Goal: Task Accomplishment & Management: Complete application form

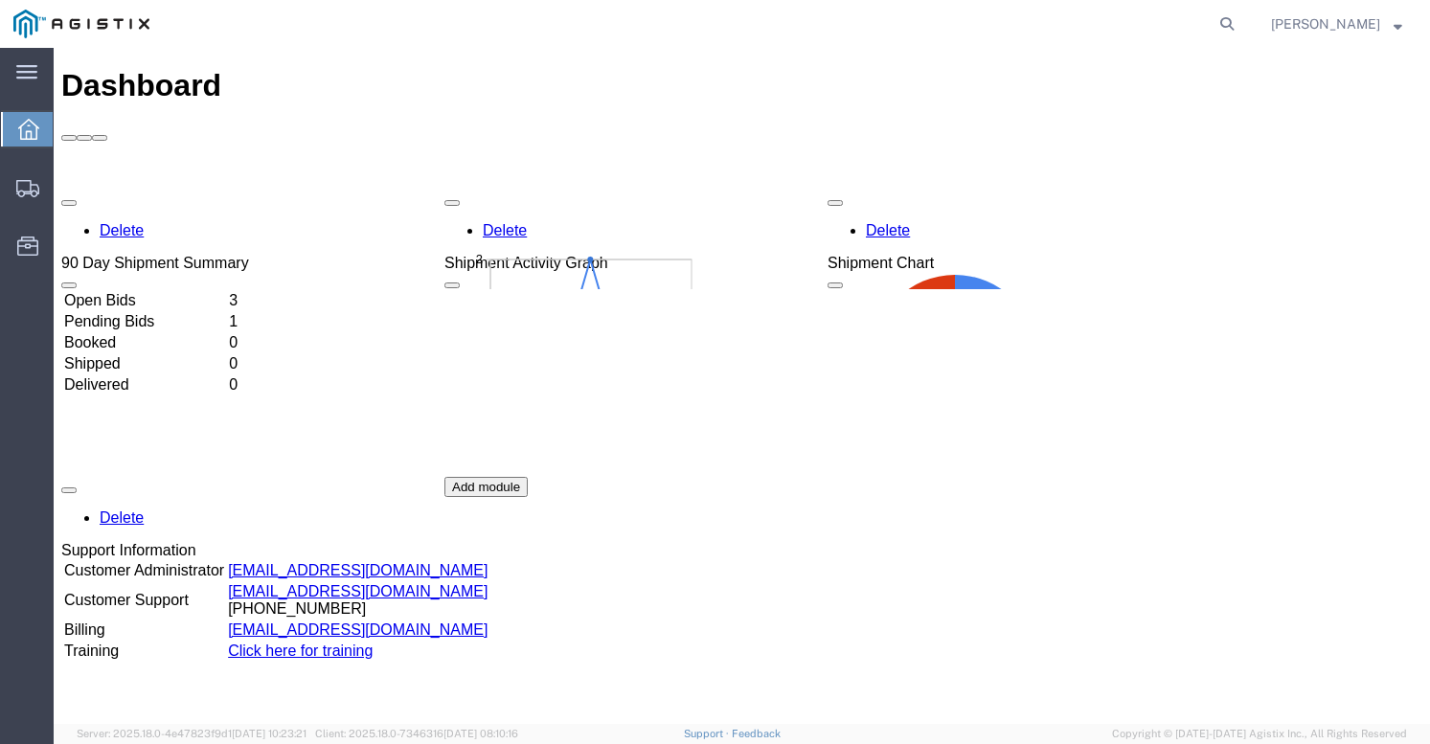
click at [226, 291] on td "Open Bids" at bounding box center [144, 300] width 163 height 19
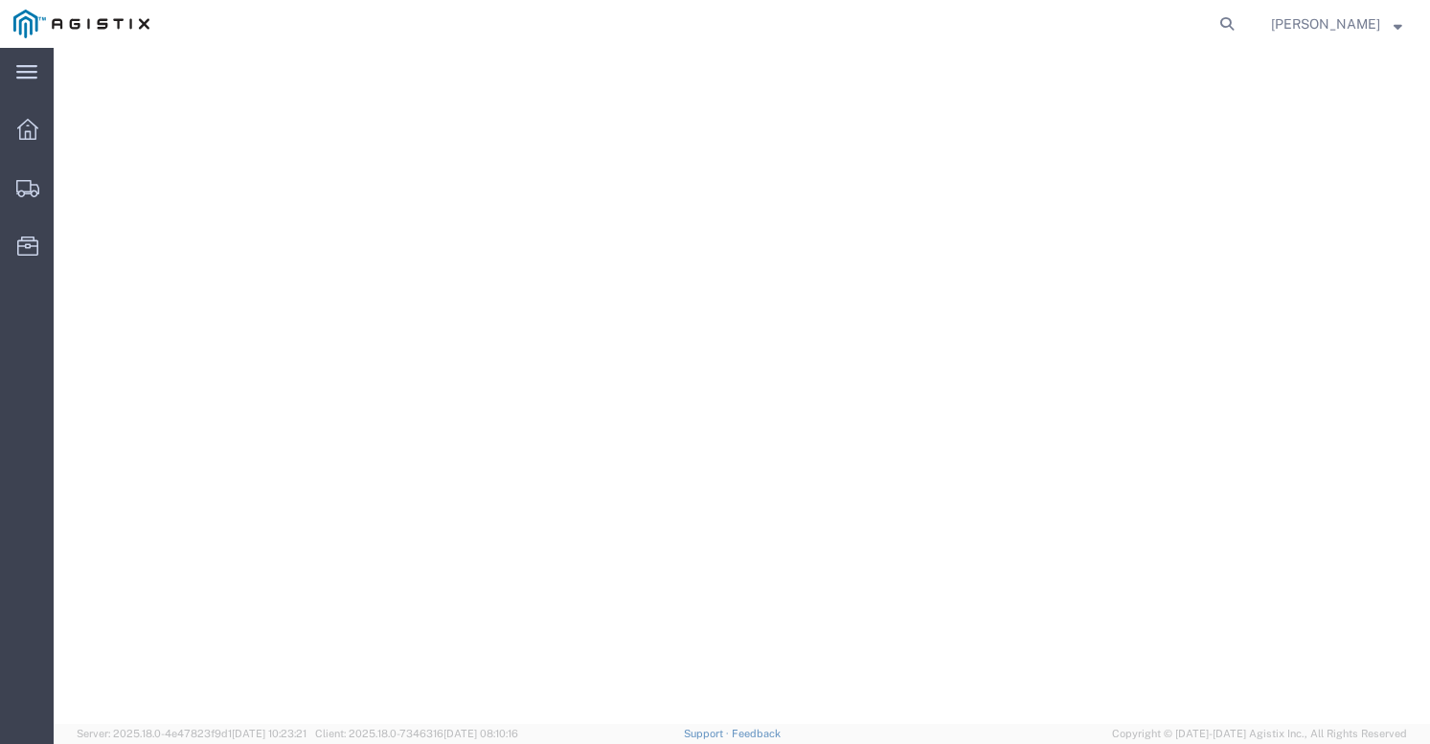
click at [57, 125] on div at bounding box center [742, 386] width 1376 height 676
click at [27, 132] on icon at bounding box center [27, 129] width 21 height 21
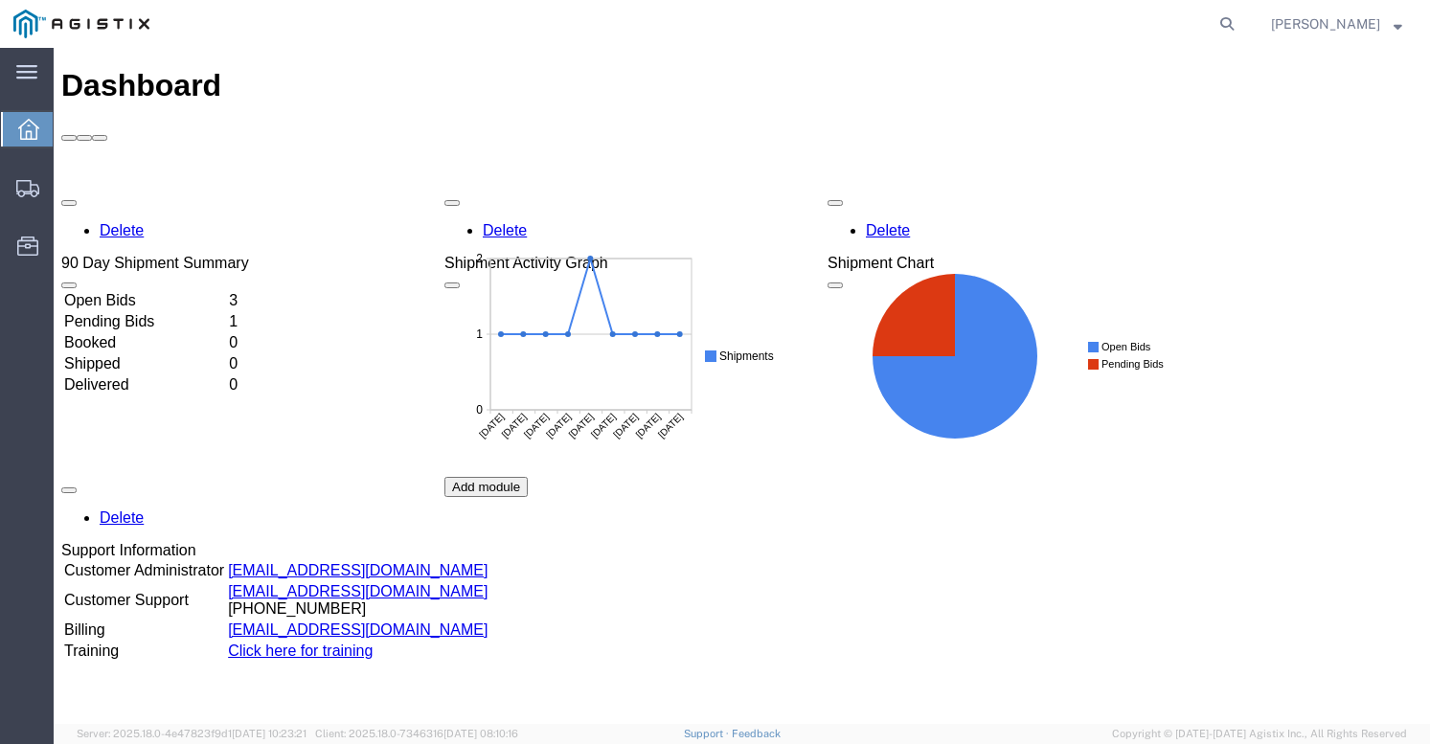
click at [208, 291] on td "Open Bids" at bounding box center [144, 300] width 163 height 19
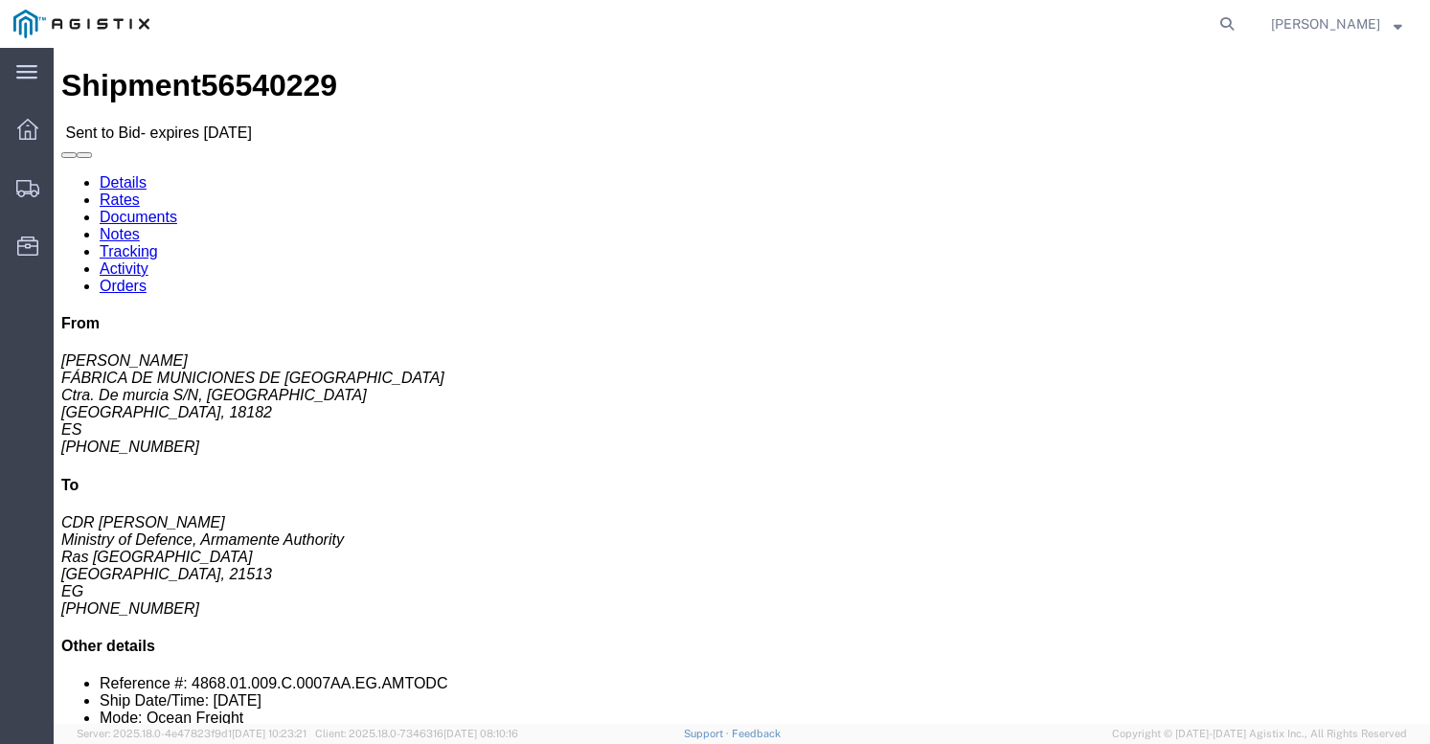
click link "Documents"
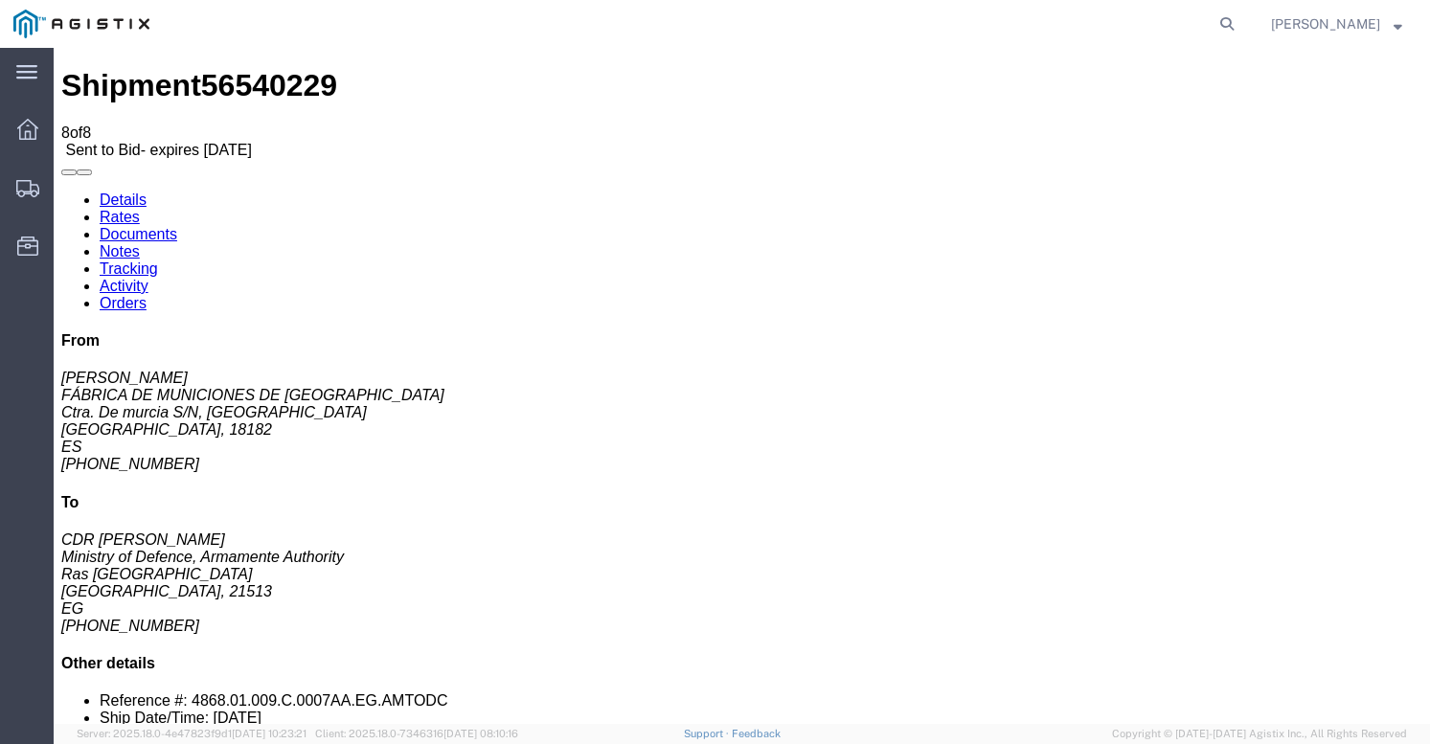
click at [119, 192] on link "Details" at bounding box center [123, 200] width 47 height 16
click at [36, 119] on icon at bounding box center [27, 129] width 21 height 21
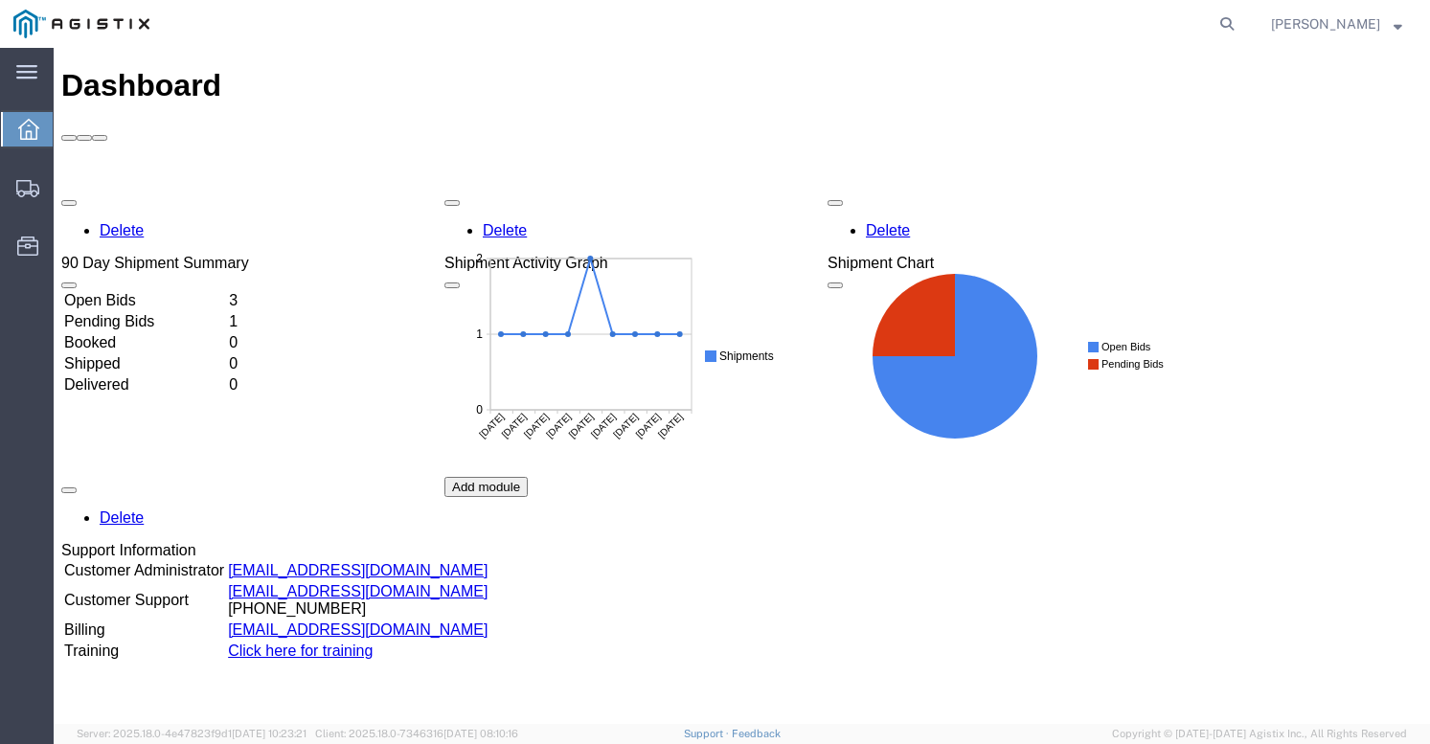
click at [172, 291] on td "Open Bids" at bounding box center [144, 300] width 163 height 19
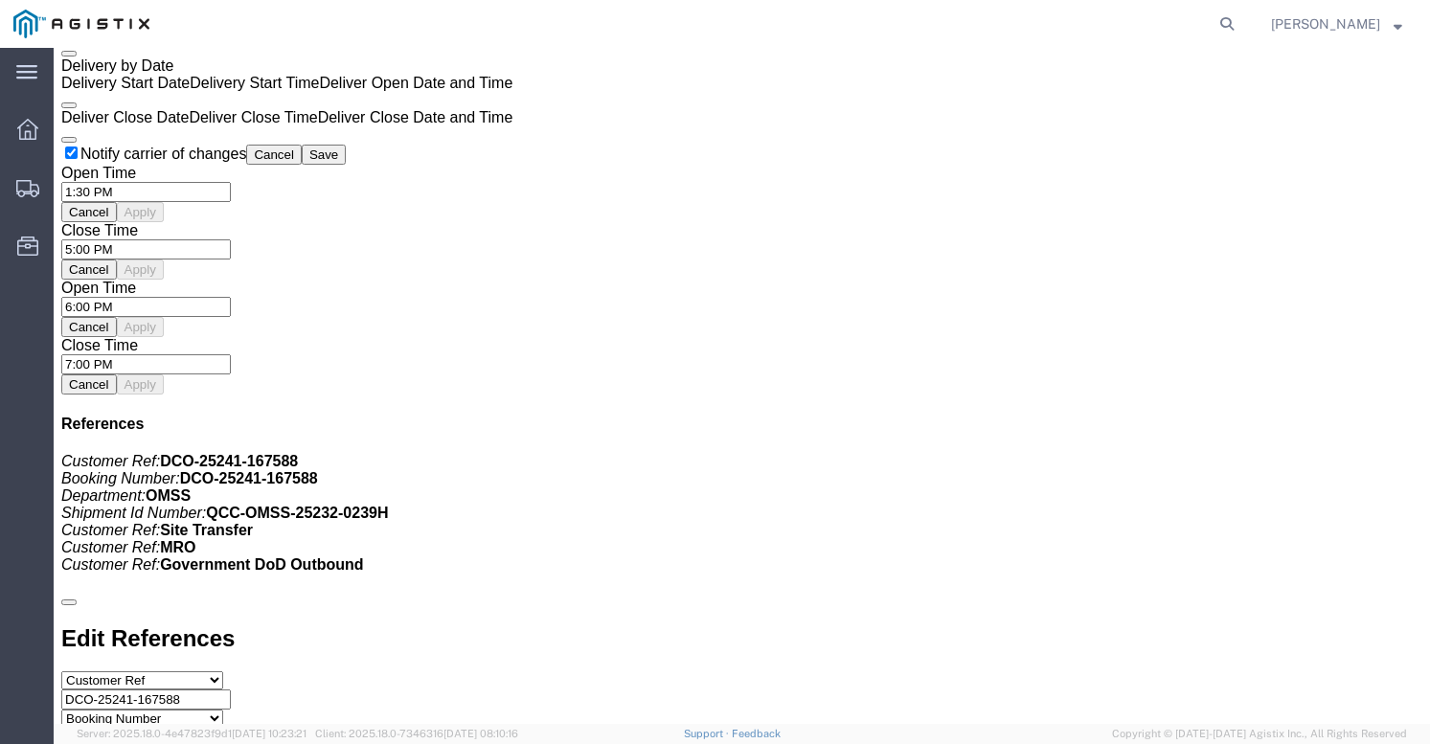
scroll to position [1693, 0]
click link "Enter / Modify Bid"
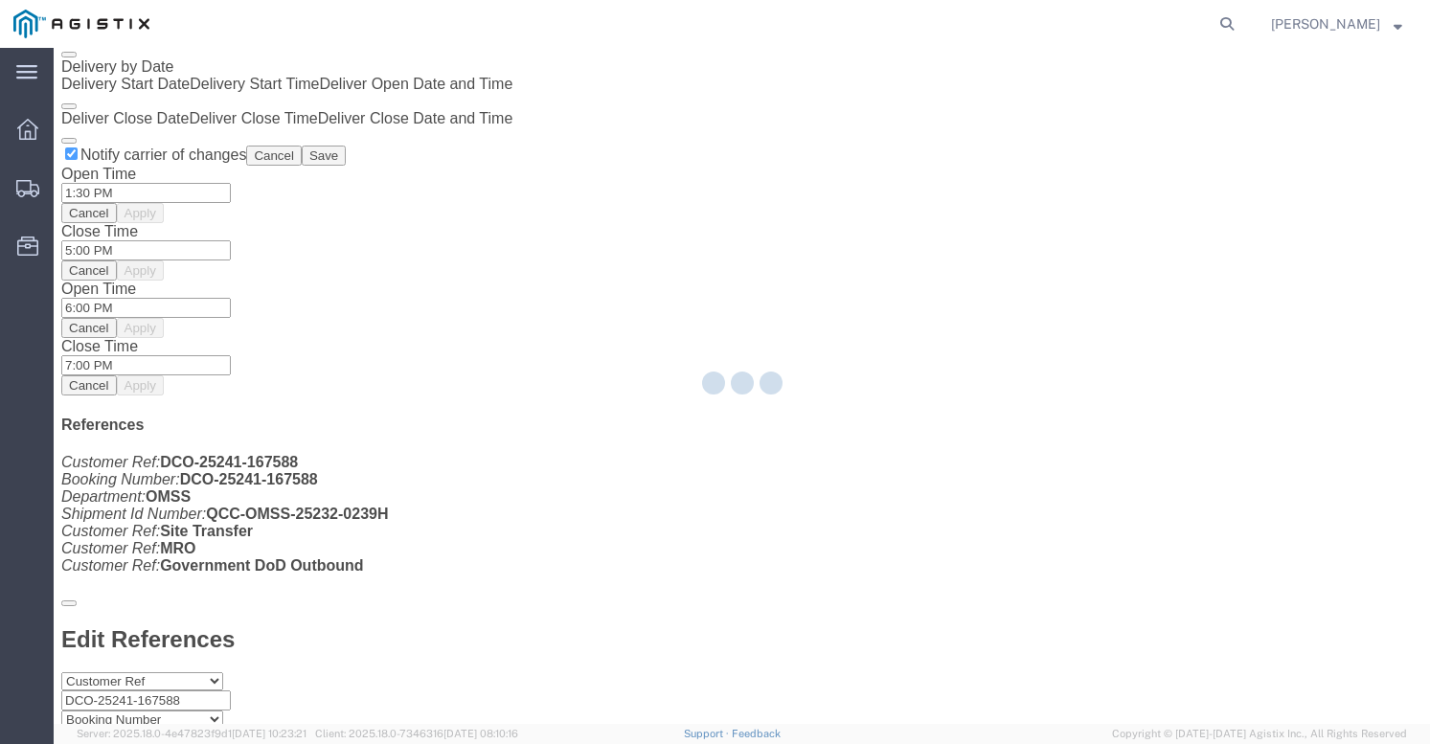
select select "21013"
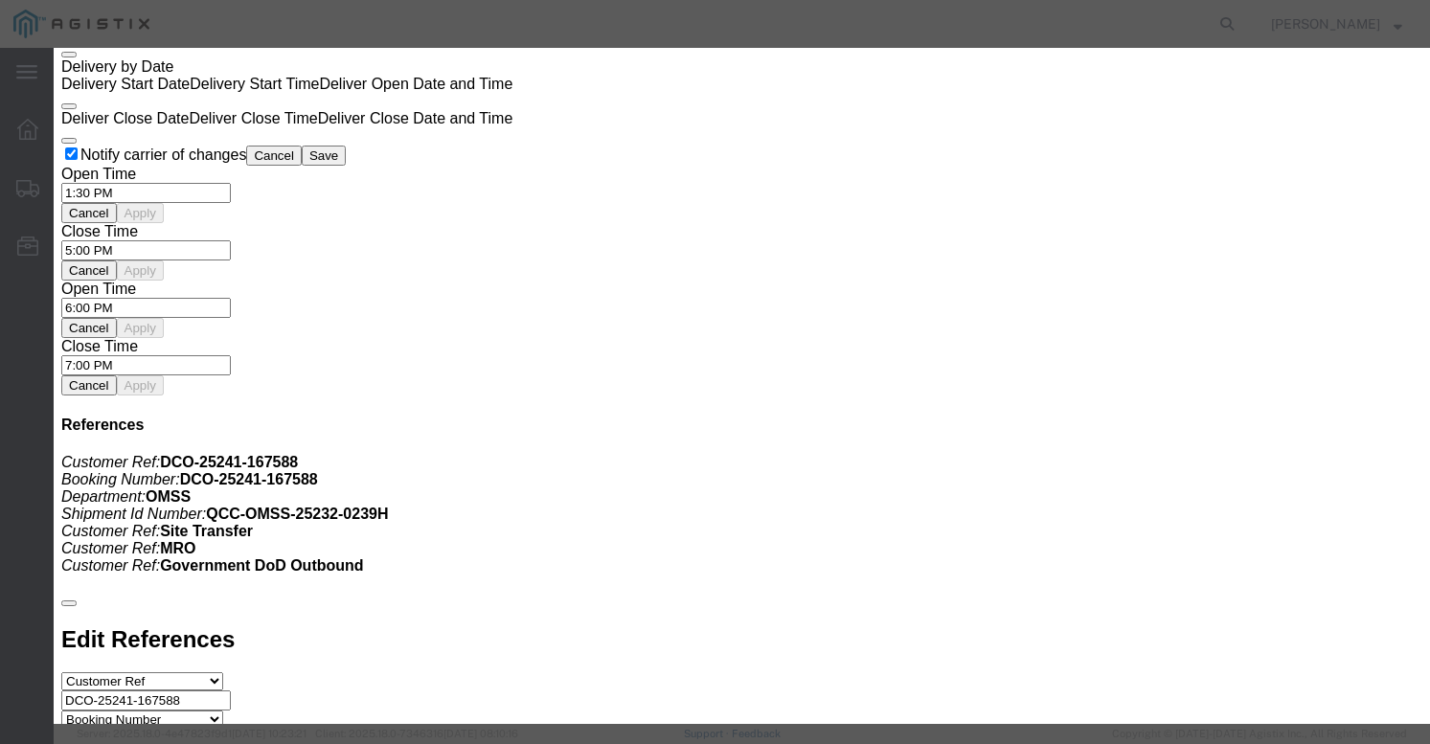
select select "39624"
click input "text"
type input "56666750"
click div "Bid Information Vendor Select Scan Global Logistics Service Level Select Air LT…"
select select "AIR"
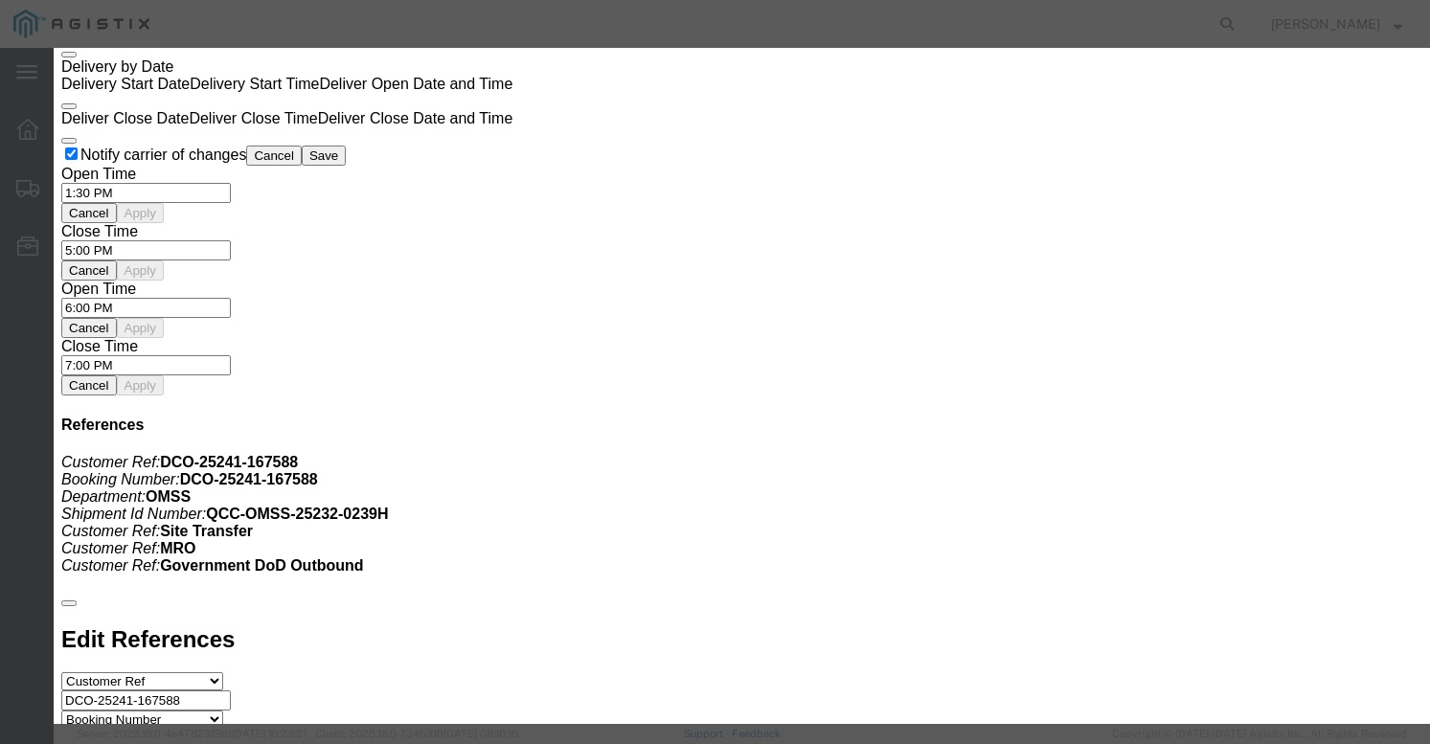
click input "number"
type input "3435.06"
click h3 "Enter Bid"
click textarea
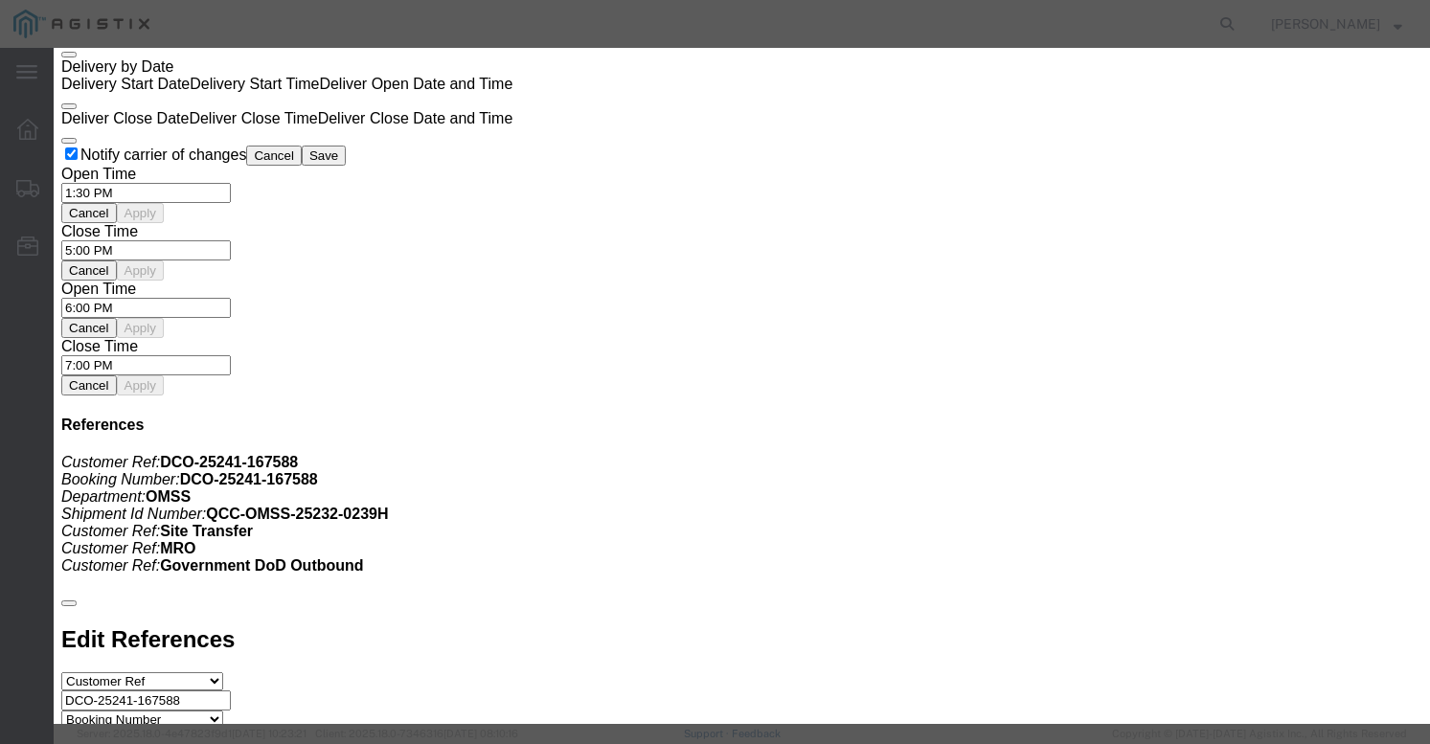
type textarea "formal quote in documents"
click button "Submit"
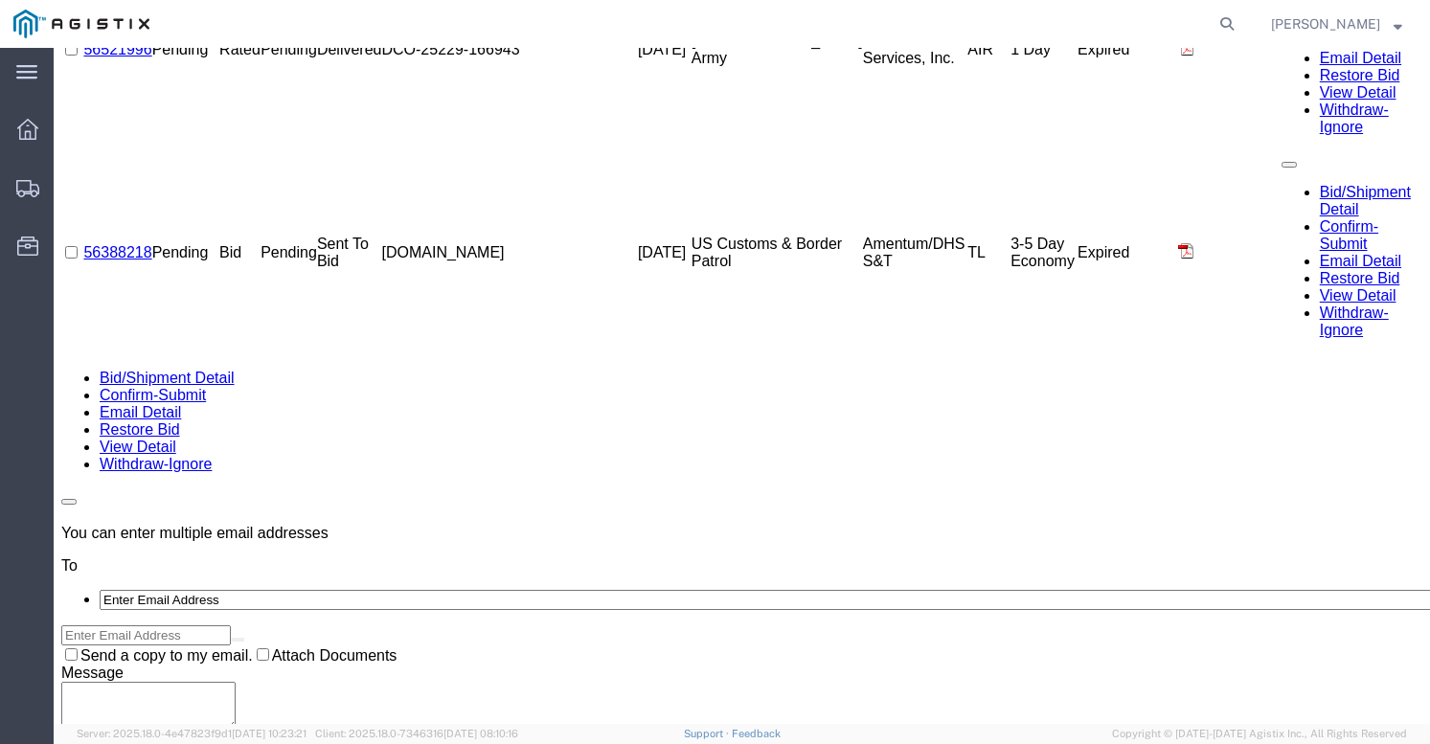
scroll to position [0, 0]
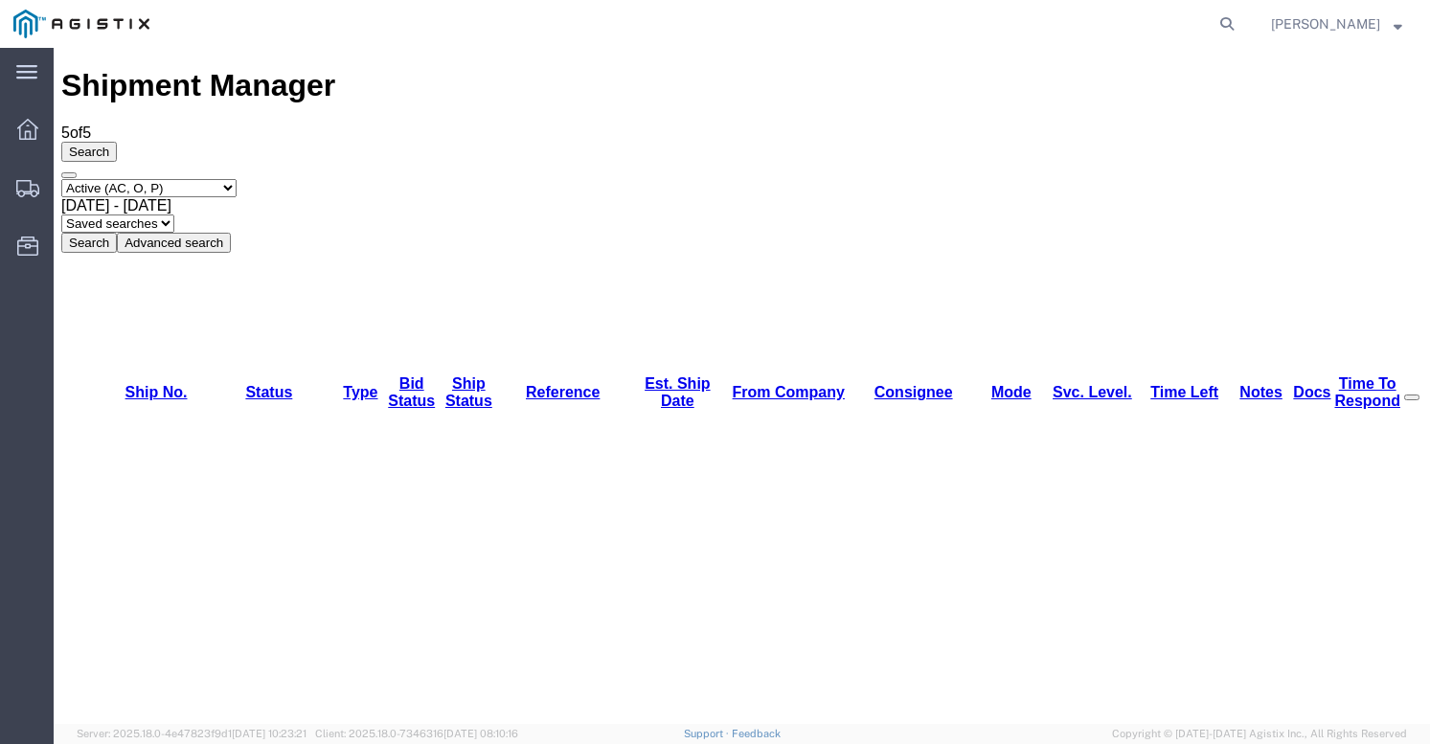
drag, startPoint x: 162, startPoint y: 182, endPoint x: 185, endPoint y: 182, distance: 23.0
